Goal: Check status: Check status

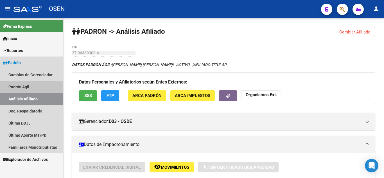
click at [31, 82] on link "Padrón Ágil" at bounding box center [31, 87] width 63 height 12
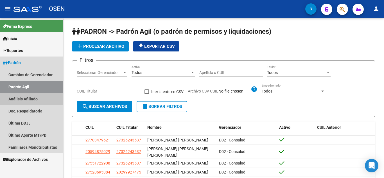
click at [35, 100] on link "Análisis Afiliado" at bounding box center [31, 99] width 63 height 12
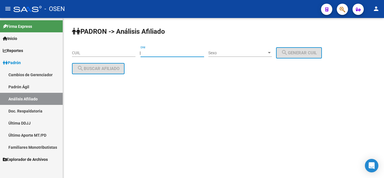
click at [156, 53] on input "DNI" at bounding box center [173, 53] width 64 height 5
type input "50889038"
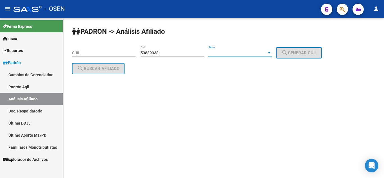
click at [250, 54] on span "Sexo" at bounding box center [238, 53] width 59 height 5
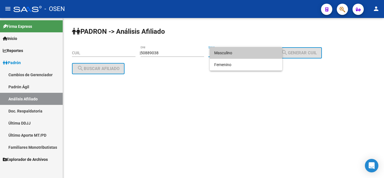
click at [249, 54] on span "Masculino" at bounding box center [246, 53] width 64 height 12
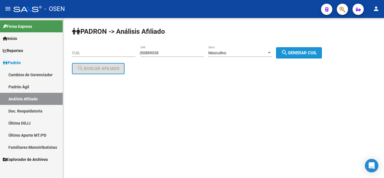
click at [288, 54] on mat-icon "search" at bounding box center [284, 52] width 7 height 7
type input "23-50889038-9"
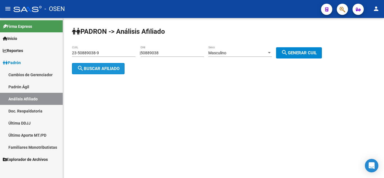
click at [108, 68] on span "search Buscar afiliado" at bounding box center [98, 68] width 43 height 5
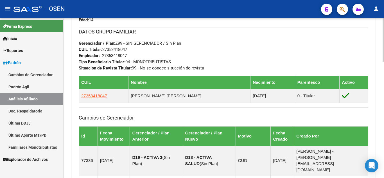
scroll to position [281, 0]
